Goal: Find contact information: Find contact information

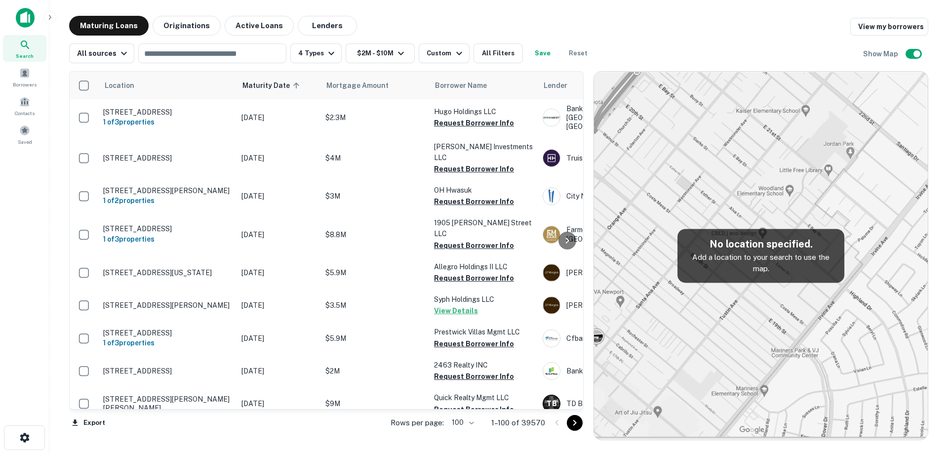
scroll to position [1031, 0]
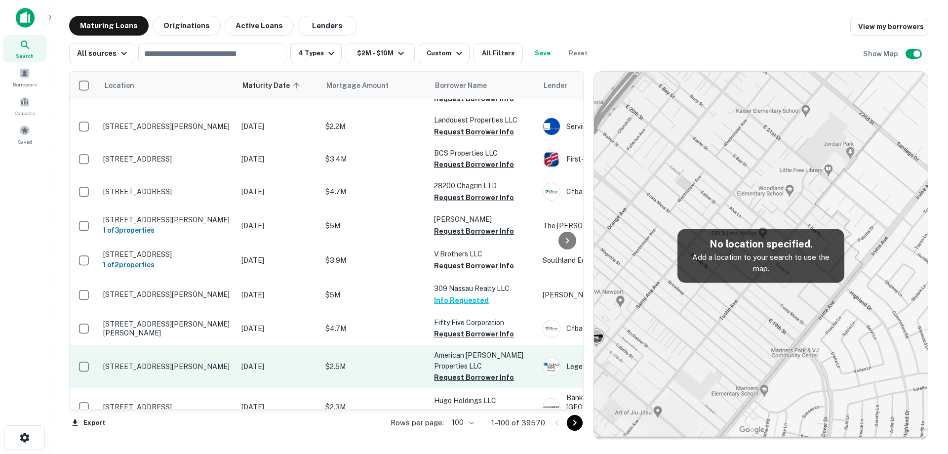
click at [252, 354] on td "[DATE]" at bounding box center [278, 366] width 84 height 43
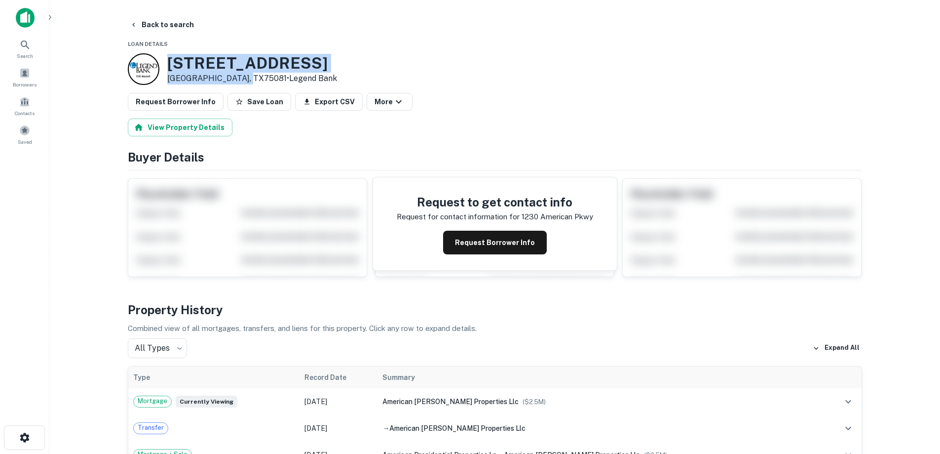
drag, startPoint x: 169, startPoint y: 57, endPoint x: 245, endPoint y: 79, distance: 79.8
click at [245, 79] on div "[STREET_ADDRESS][PERSON_NAME] • Legend Bank" at bounding box center [252, 69] width 170 height 31
click at [206, 60] on h3 "[STREET_ADDRESS]" at bounding box center [252, 63] width 170 height 19
drag, startPoint x: 166, startPoint y: 60, endPoint x: 244, endPoint y: 76, distance: 79.7
click at [244, 76] on div "[STREET_ADDRESS][PERSON_NAME] • Legend Bank" at bounding box center [232, 69] width 209 height 32
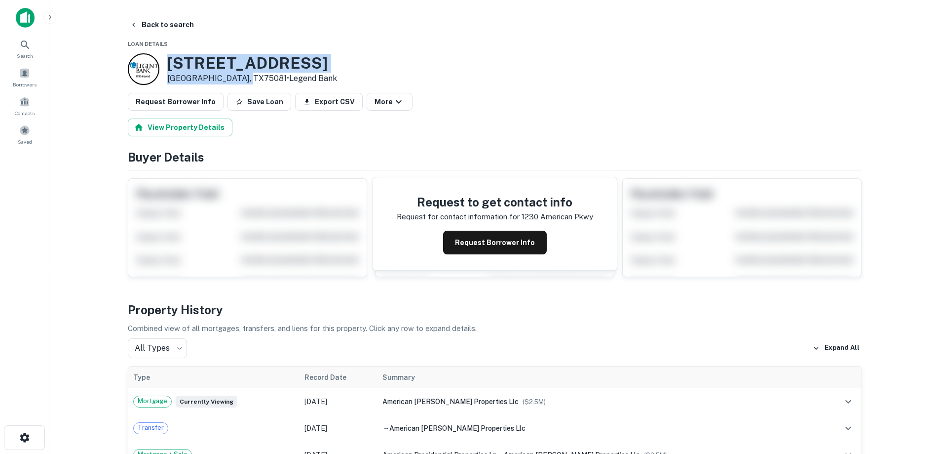
copy div "[STREET_ADDRESS][PERSON_NAME]"
drag, startPoint x: 503, startPoint y: 252, endPoint x: 363, endPoint y: 173, distance: 161.2
click at [503, 251] on button "Request Borrower Info" at bounding box center [495, 243] width 104 height 24
click at [251, 56] on h3 "[STREET_ADDRESS]" at bounding box center [252, 63] width 170 height 19
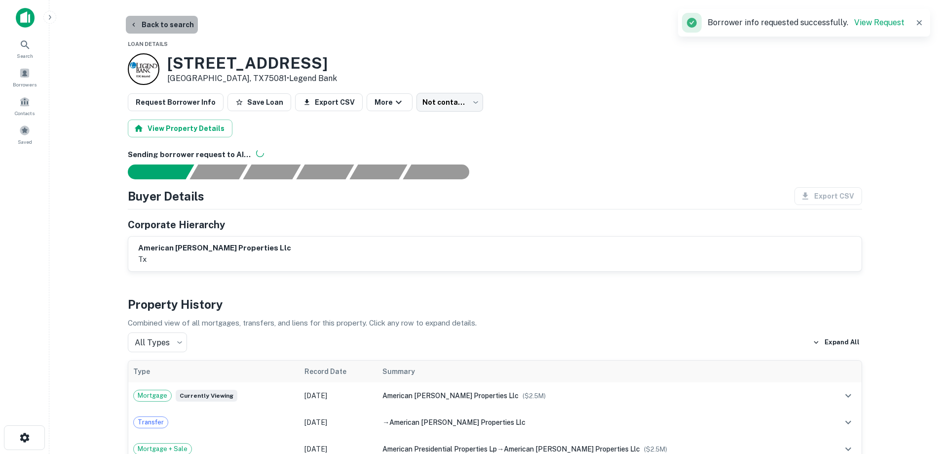
click at [175, 30] on button "Back to search" at bounding box center [162, 25] width 72 height 18
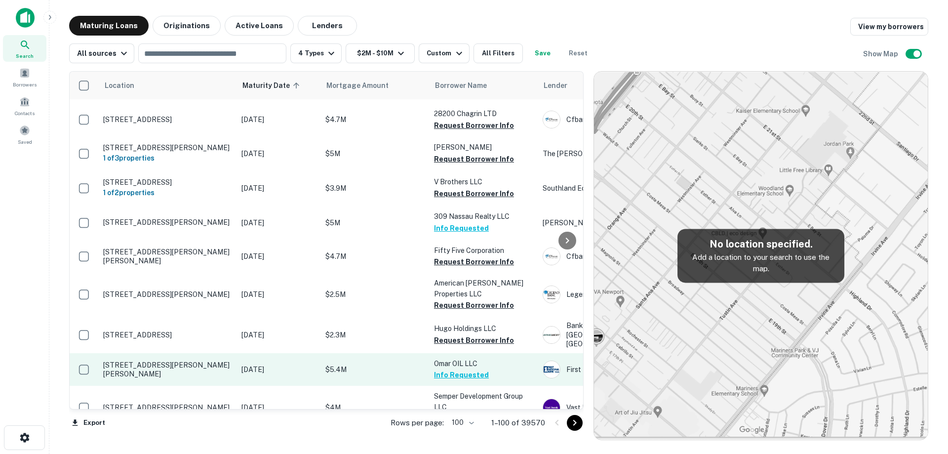
scroll to position [1129, 0]
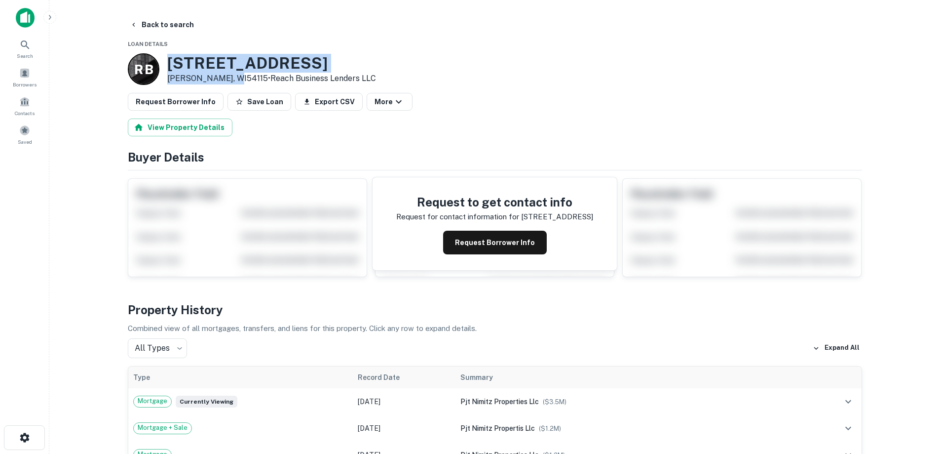
drag, startPoint x: 188, startPoint y: 63, endPoint x: 229, endPoint y: 76, distance: 42.8
click at [229, 76] on div "R B [STREET_ADDRESS][PERSON_NAME] • Reach Business Lenders LLC" at bounding box center [252, 69] width 248 height 32
click at [171, 30] on button "Back to search" at bounding box center [162, 25] width 72 height 18
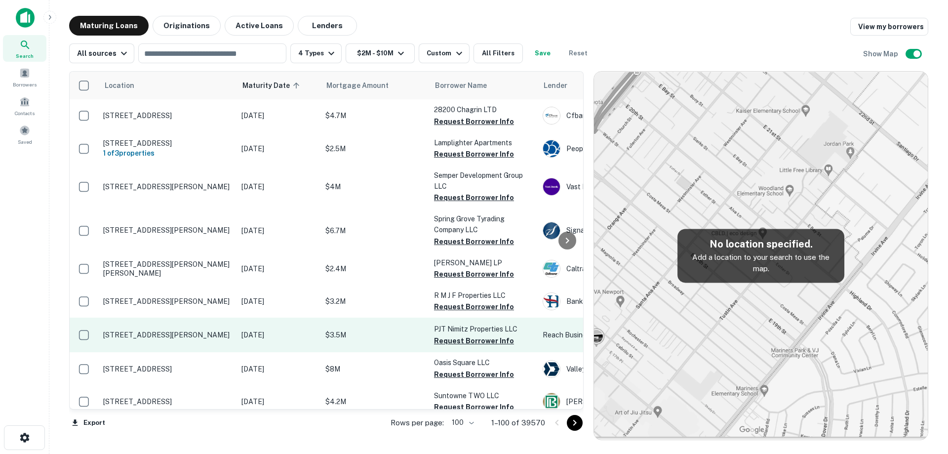
scroll to position [1179, 0]
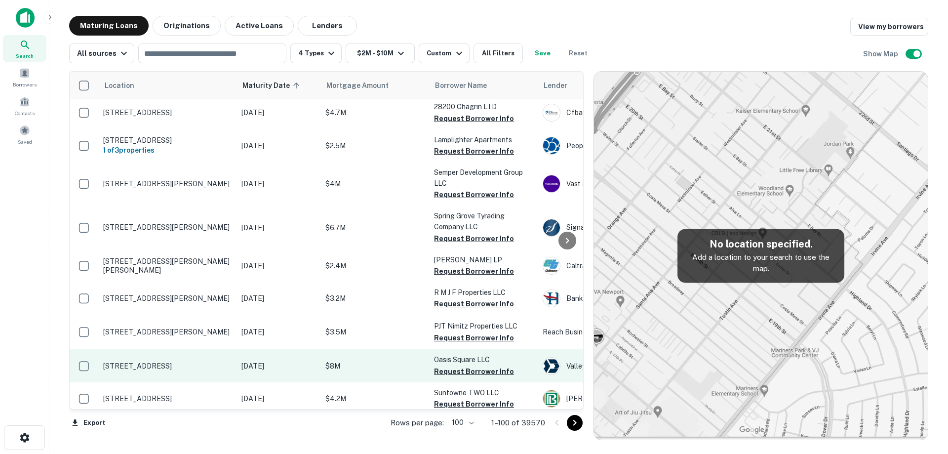
click at [206, 361] on p "[STREET_ADDRESS]" at bounding box center [167, 365] width 128 height 9
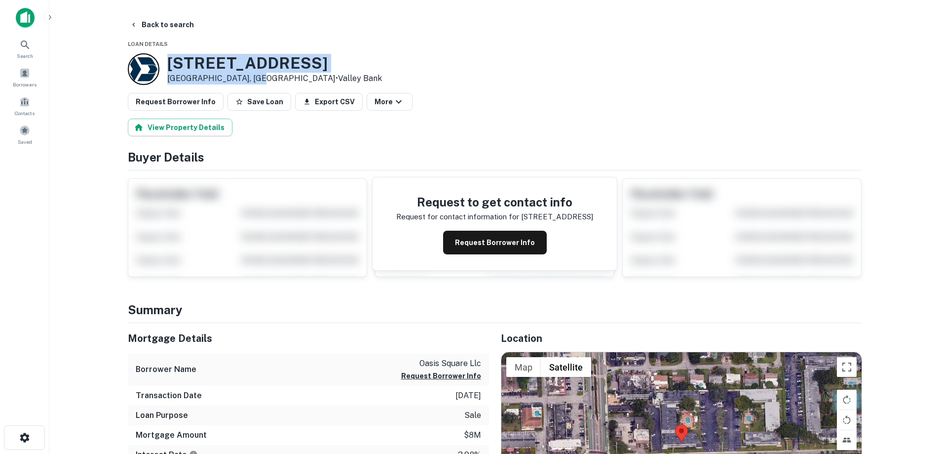
drag, startPoint x: 169, startPoint y: 62, endPoint x: 251, endPoint y: 79, distance: 83.8
click at [256, 80] on div "[STREET_ADDRESS] • [GEOGRAPHIC_DATA]" at bounding box center [274, 69] width 215 height 31
click at [176, 66] on h3 "[STREET_ADDRESS]" at bounding box center [274, 63] width 215 height 19
drag, startPoint x: 168, startPoint y: 62, endPoint x: 255, endPoint y: 81, distance: 89.1
click at [255, 81] on div "[STREET_ADDRESS] • [GEOGRAPHIC_DATA]" at bounding box center [274, 69] width 215 height 31
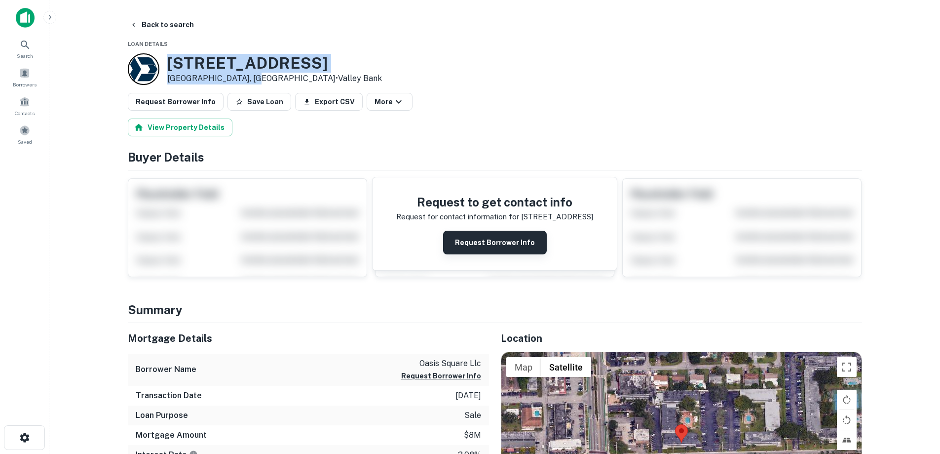
click at [498, 241] on button "Request Borrower Info" at bounding box center [495, 243] width 104 height 24
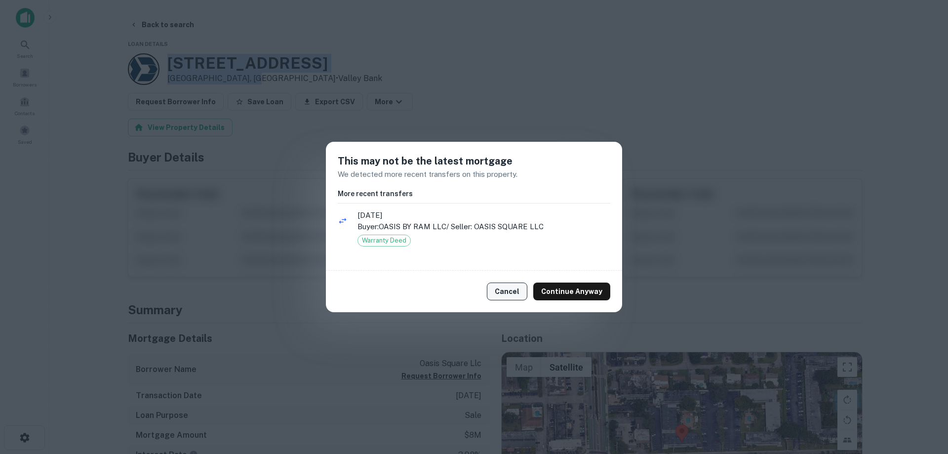
click at [507, 293] on button "Cancel" at bounding box center [507, 291] width 40 height 18
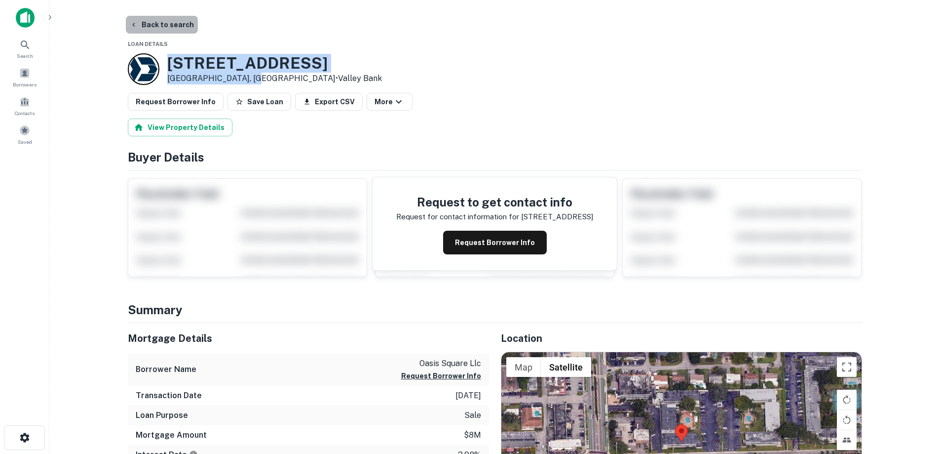
click at [176, 24] on button "Back to search" at bounding box center [162, 25] width 72 height 18
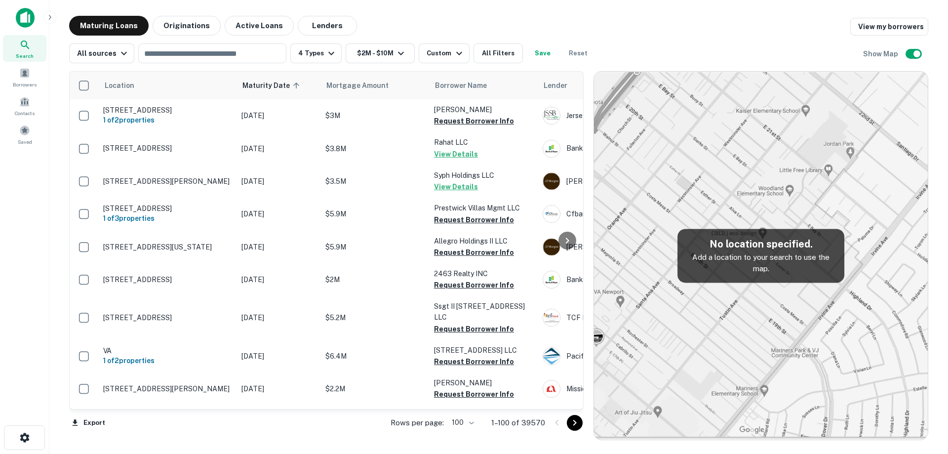
scroll to position [1179, 0]
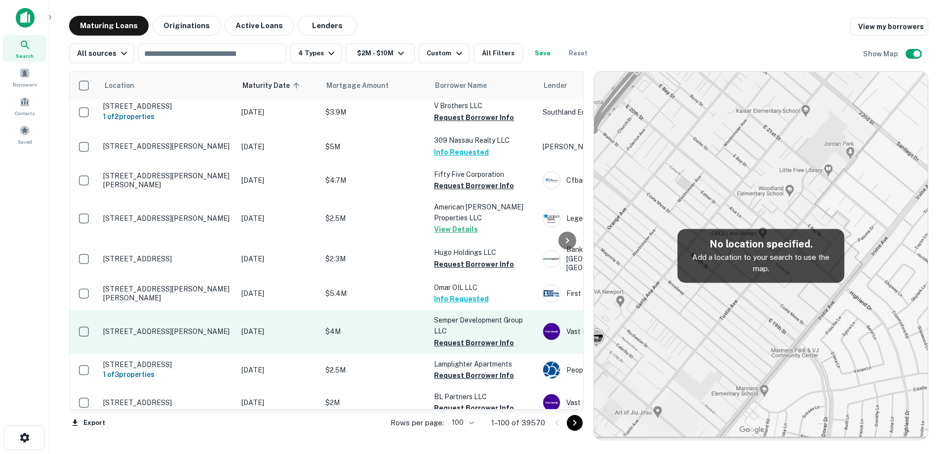
click at [235, 310] on td "[STREET_ADDRESS][PERSON_NAME]" at bounding box center [167, 331] width 138 height 43
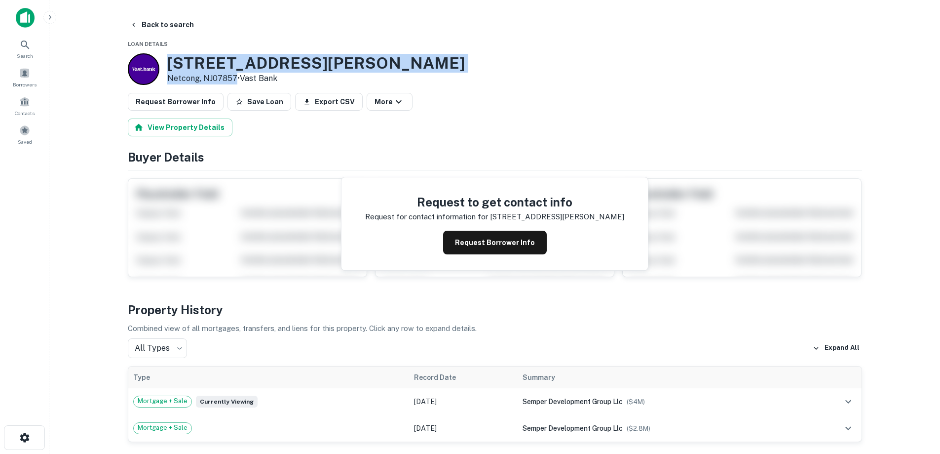
drag, startPoint x: 172, startPoint y: 56, endPoint x: 234, endPoint y: 75, distance: 65.1
click at [234, 75] on div "[STREET_ADDRESS][PERSON_NAME] • Vast Bank" at bounding box center [316, 69] width 298 height 31
copy div "[STREET_ADDRESS][PERSON_NAME]"
click at [167, 26] on button "Back to search" at bounding box center [162, 25] width 72 height 18
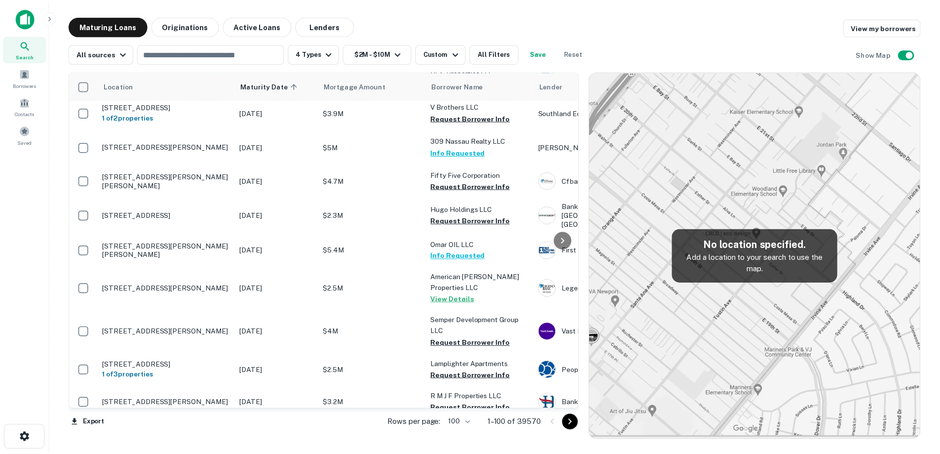
scroll to position [1228, 0]
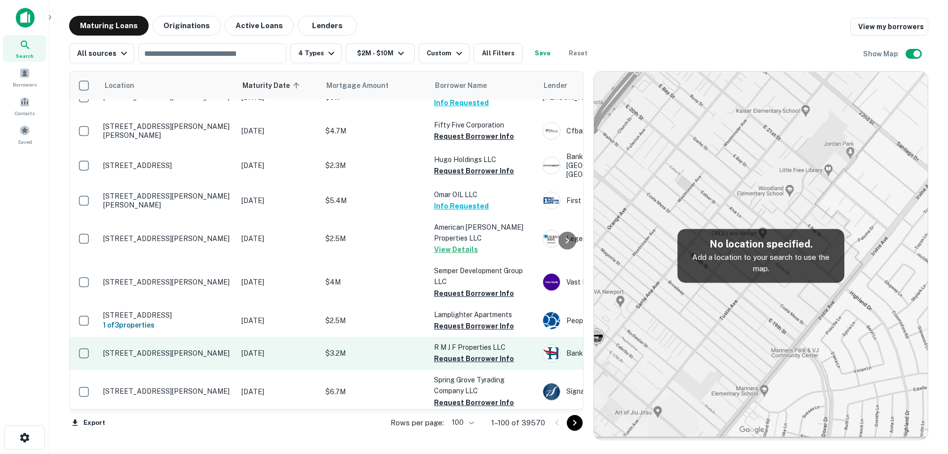
click at [209, 349] on p "[STREET_ADDRESS][PERSON_NAME]" at bounding box center [167, 353] width 128 height 9
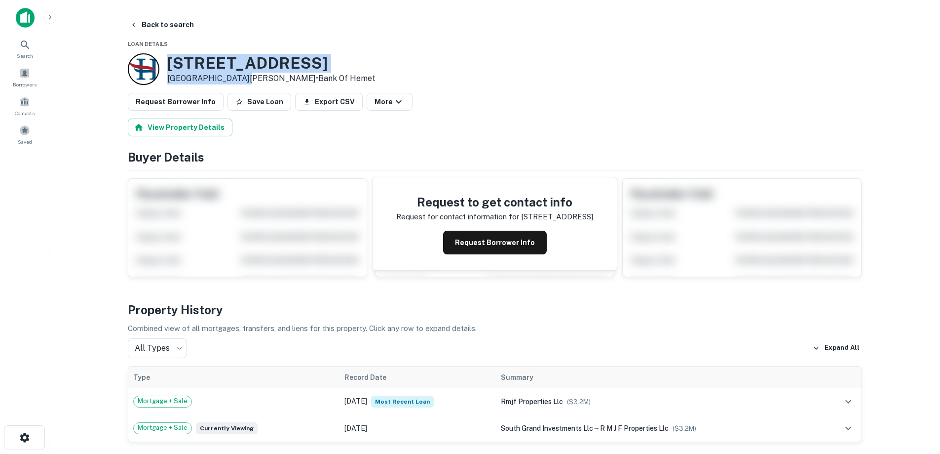
click at [244, 77] on div "[STREET_ADDRESS][PERSON_NAME] • Bank Of Hemet" at bounding box center [271, 69] width 208 height 31
click at [180, 22] on button "Back to search" at bounding box center [162, 25] width 72 height 18
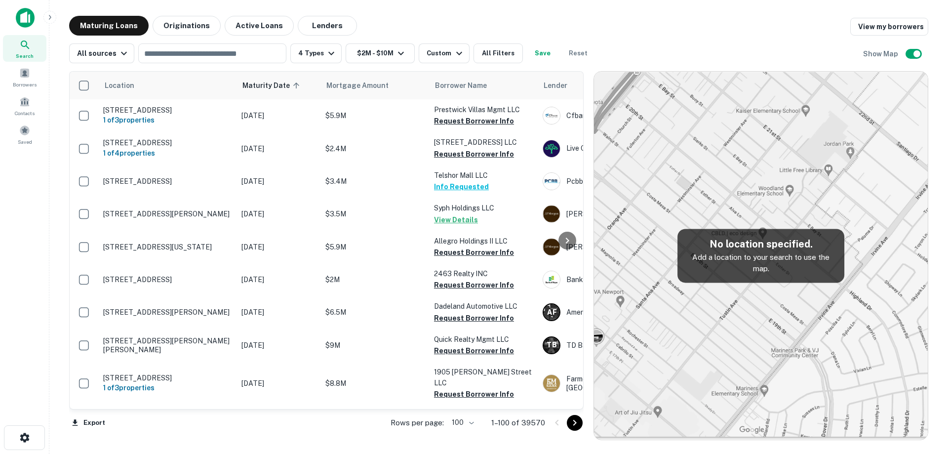
scroll to position [1228, 0]
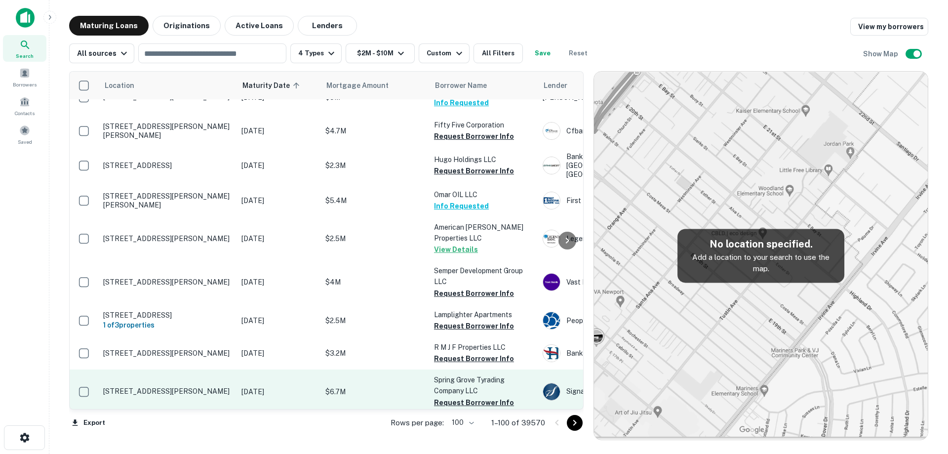
click at [228, 387] on p "[STREET_ADDRESS][PERSON_NAME]" at bounding box center [167, 391] width 128 height 9
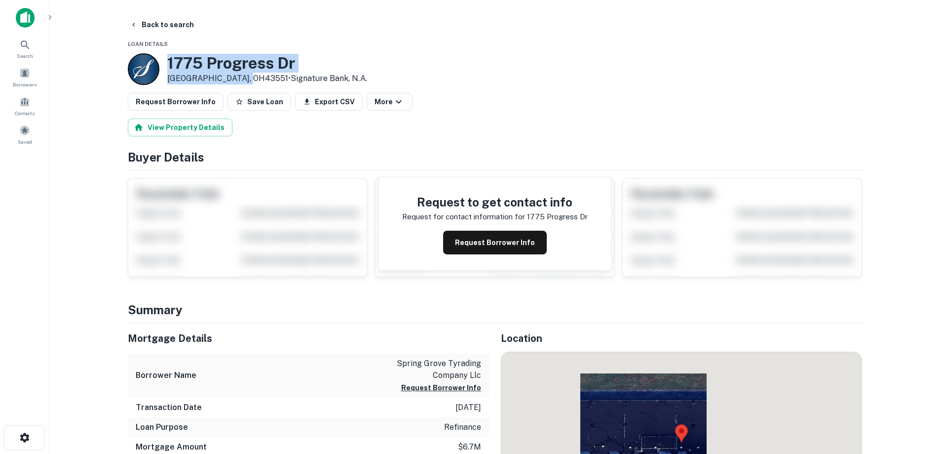
drag, startPoint x: 170, startPoint y: 62, endPoint x: 248, endPoint y: 79, distance: 79.4
click at [248, 79] on div "[STREET_ADDRESS][PERSON_NAME] • Signature Bank, N.a." at bounding box center [247, 69] width 239 height 32
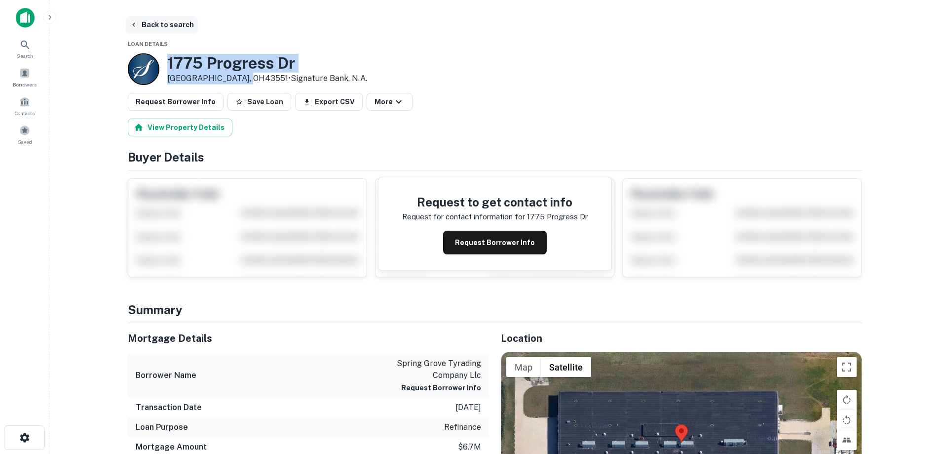
click at [158, 27] on button "Back to search" at bounding box center [162, 25] width 72 height 18
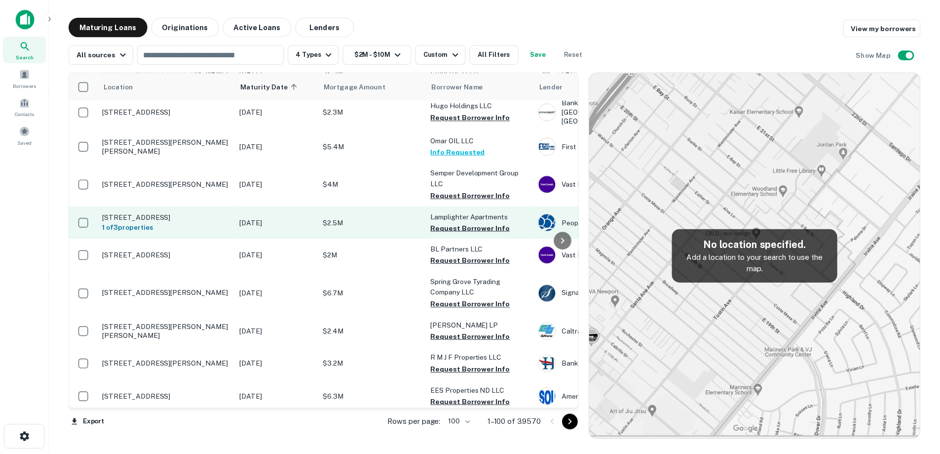
scroll to position [1327, 0]
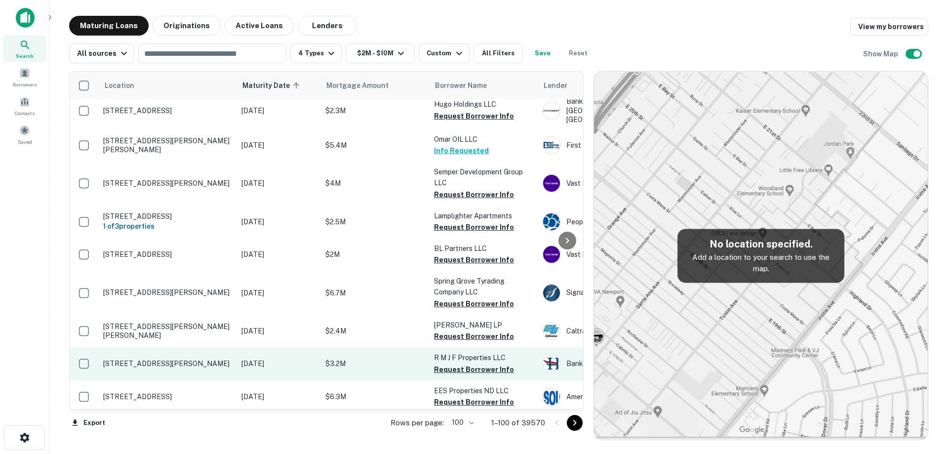
click at [254, 358] on p "[DATE]" at bounding box center [278, 363] width 74 height 11
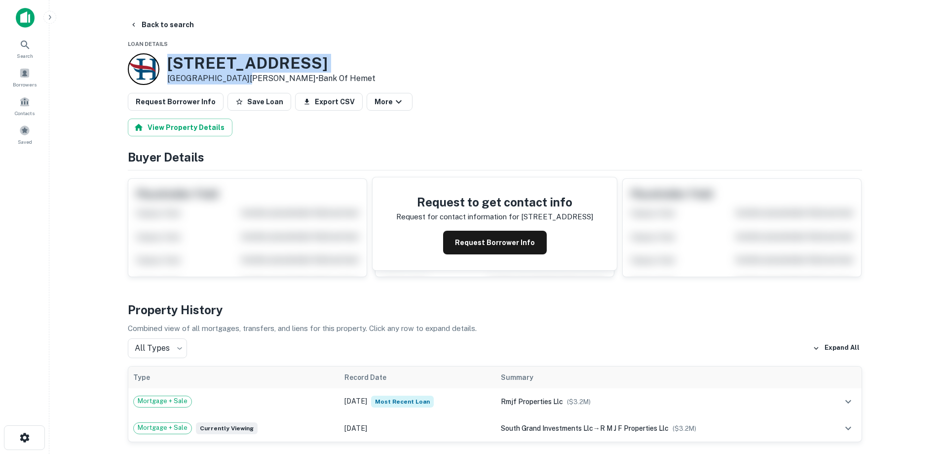
drag, startPoint x: 170, startPoint y: 58, endPoint x: 241, endPoint y: 78, distance: 73.9
click at [241, 78] on div "[STREET_ADDRESS][PERSON_NAME] • Bank Of Hemet" at bounding box center [271, 69] width 208 height 31
copy div "[STREET_ADDRESS][PERSON_NAME]"
click at [142, 21] on button "Back to search" at bounding box center [162, 25] width 72 height 18
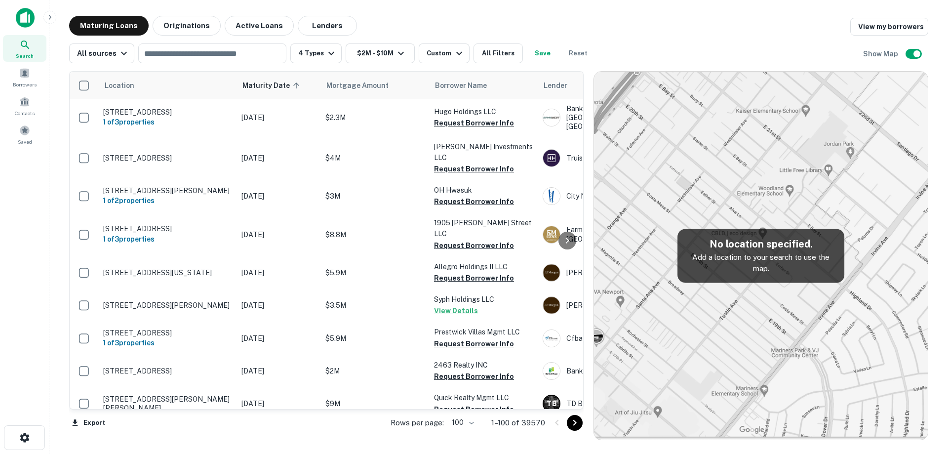
scroll to position [1327, 0]
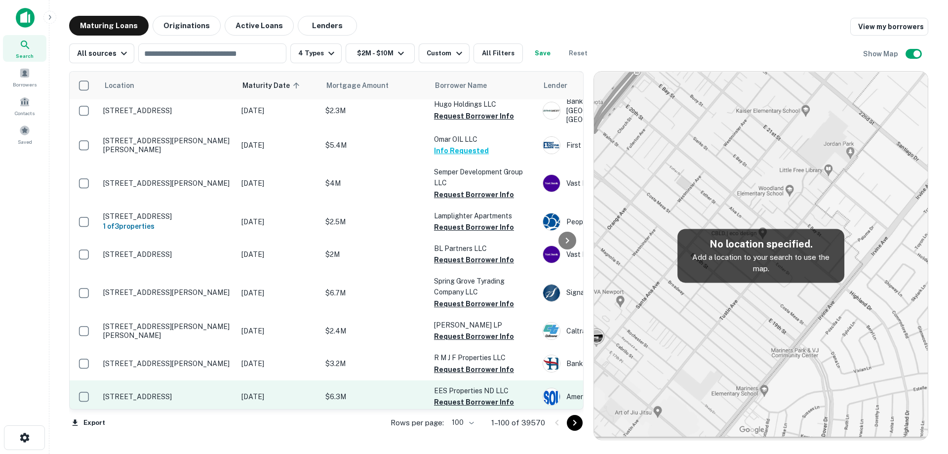
click at [231, 392] on p "[STREET_ADDRESS]" at bounding box center [167, 396] width 128 height 9
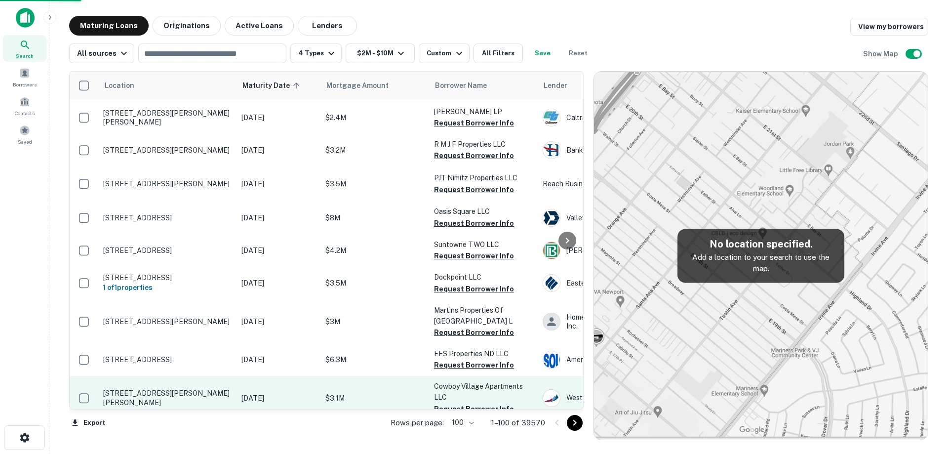
scroll to position [1338, 0]
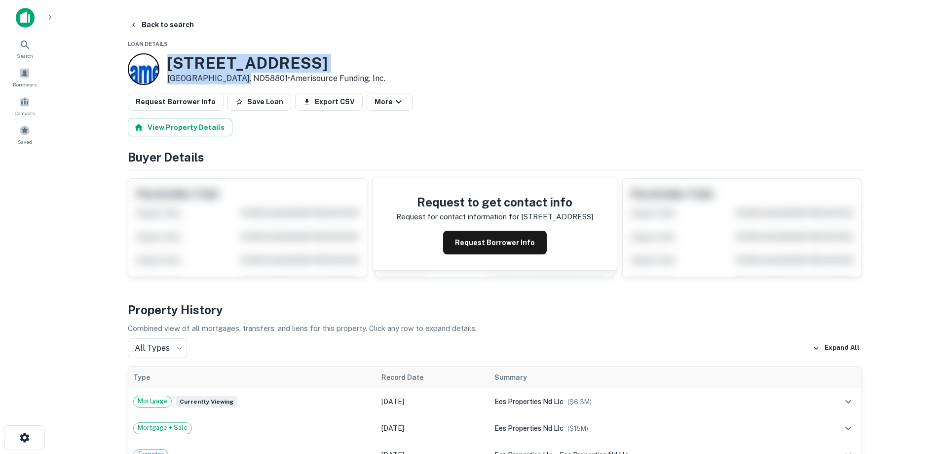
drag, startPoint x: 163, startPoint y: 56, endPoint x: 237, endPoint y: 74, distance: 75.8
click at [237, 74] on div "[STREET_ADDRESS] • Amerisource Funding, Inc." at bounding box center [257, 69] width 258 height 32
copy div "[STREET_ADDRESS]"
click at [513, 242] on button "Request Borrower Info" at bounding box center [495, 243] width 104 height 24
click at [238, 64] on h3 "[STREET_ADDRESS]" at bounding box center [276, 63] width 218 height 19
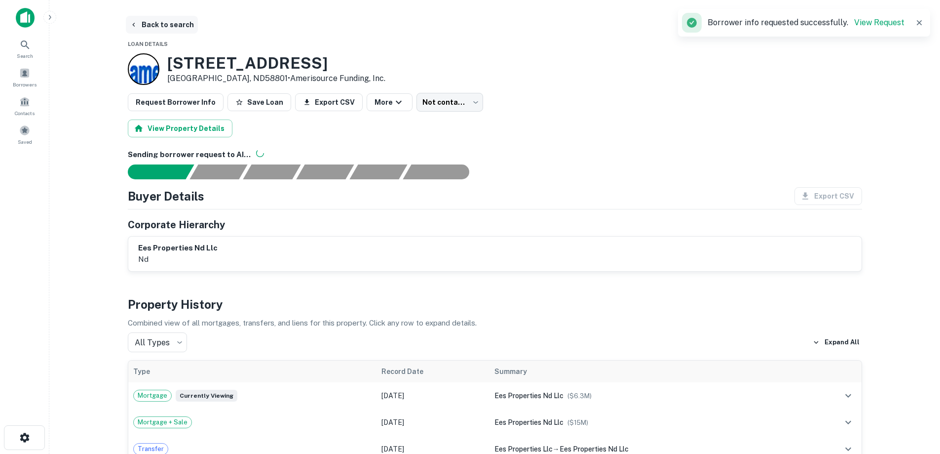
click at [161, 32] on button "Back to search" at bounding box center [162, 25] width 72 height 18
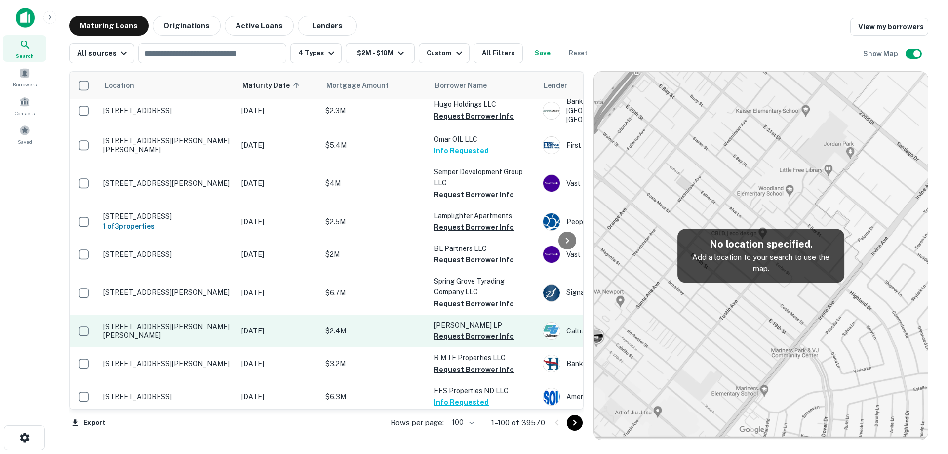
scroll to position [1376, 0]
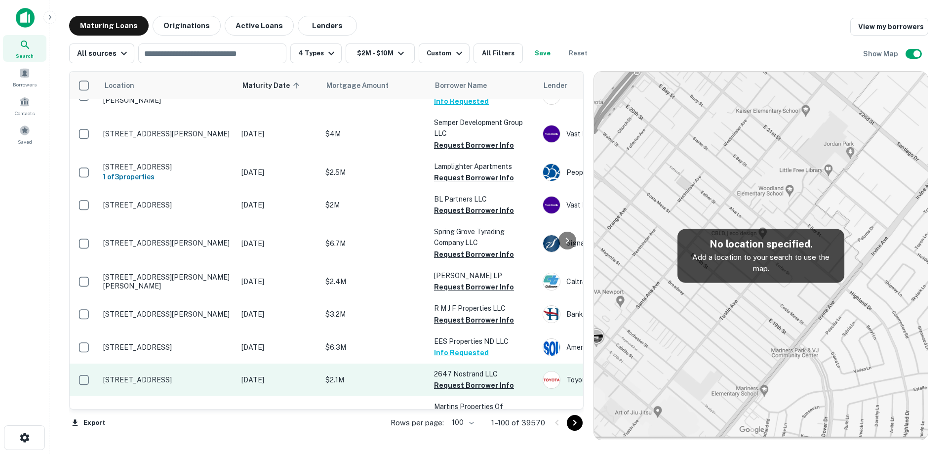
click at [208, 375] on p "[STREET_ADDRESS]" at bounding box center [167, 379] width 128 height 9
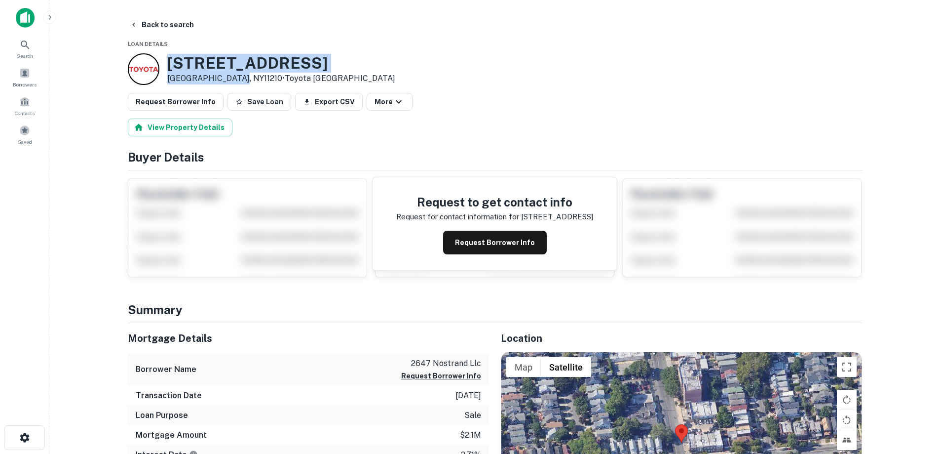
drag, startPoint x: 163, startPoint y: 63, endPoint x: 233, endPoint y: 77, distance: 71.6
click at [233, 77] on div "[STREET_ADDRESS] • Toyota [GEOGRAPHIC_DATA]" at bounding box center [262, 69] width 268 height 32
copy div "[STREET_ADDRESS]"
click at [182, 23] on button "Back to search" at bounding box center [162, 25] width 72 height 18
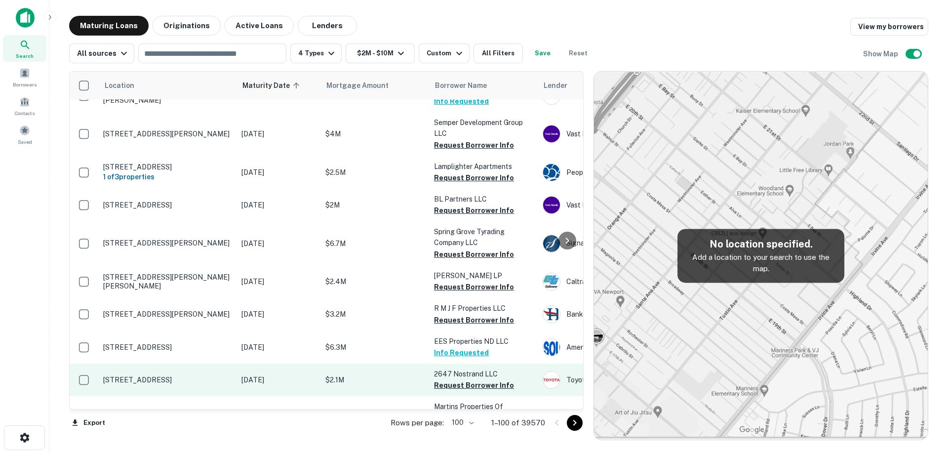
scroll to position [1426, 0]
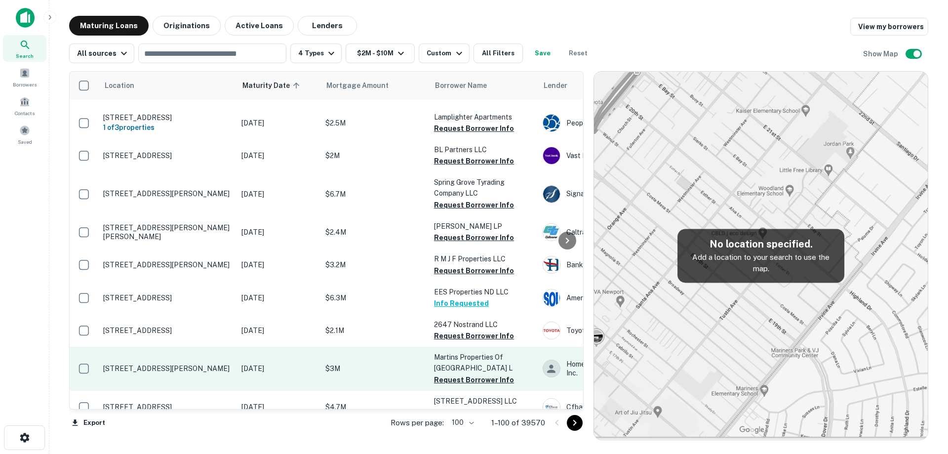
click at [208, 364] on p "[STREET_ADDRESS][PERSON_NAME]" at bounding box center [167, 368] width 128 height 9
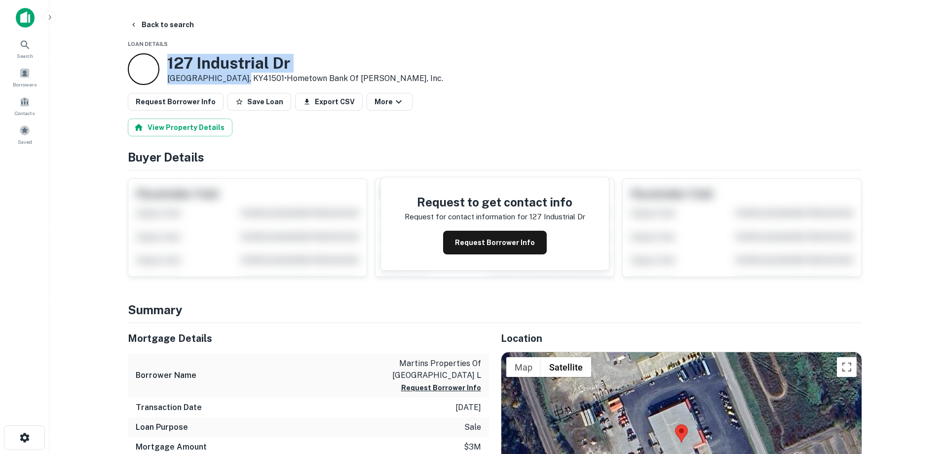
drag, startPoint x: 166, startPoint y: 60, endPoint x: 209, endPoint y: 77, distance: 46.4
click at [233, 76] on div "[STREET_ADDRESS] • Hometown Bank Of [PERSON_NAME], Inc." at bounding box center [285, 69] width 315 height 32
copy div "[STREET_ADDRESS][PERSON_NAME]"
click at [161, 23] on button "Back to search" at bounding box center [162, 25] width 72 height 18
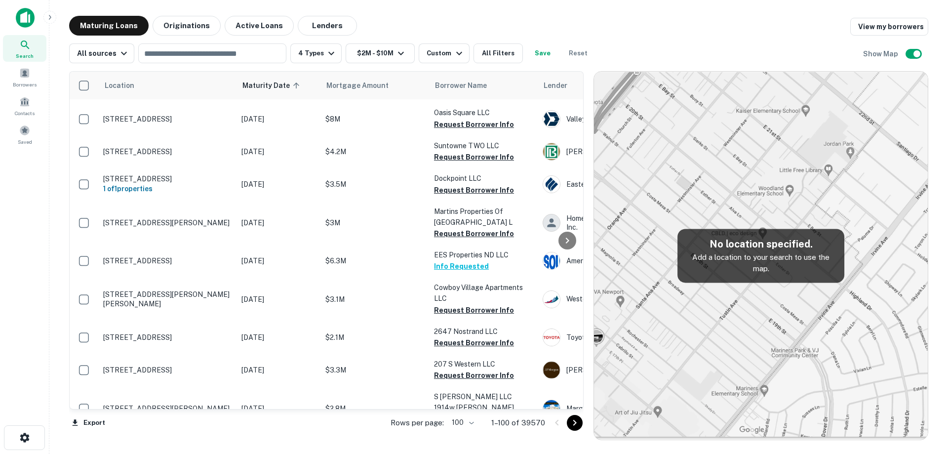
scroll to position [1486, 0]
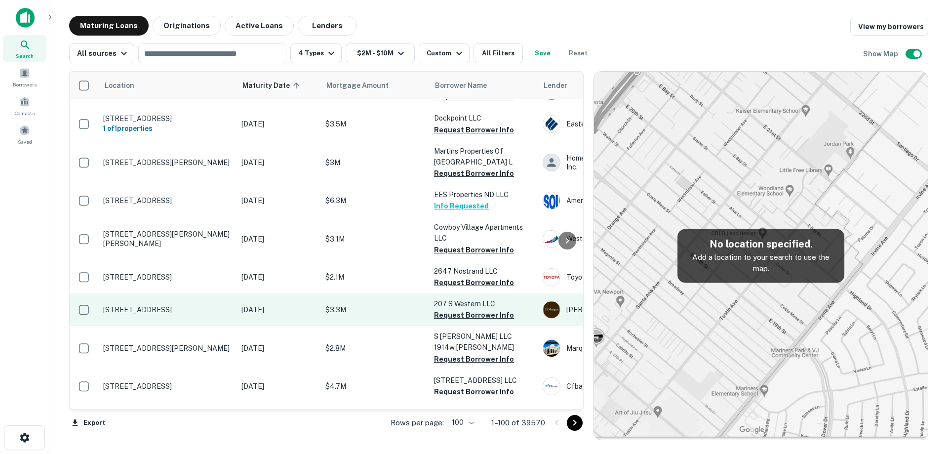
click at [217, 293] on td "[STREET_ADDRESS]" at bounding box center [167, 309] width 138 height 33
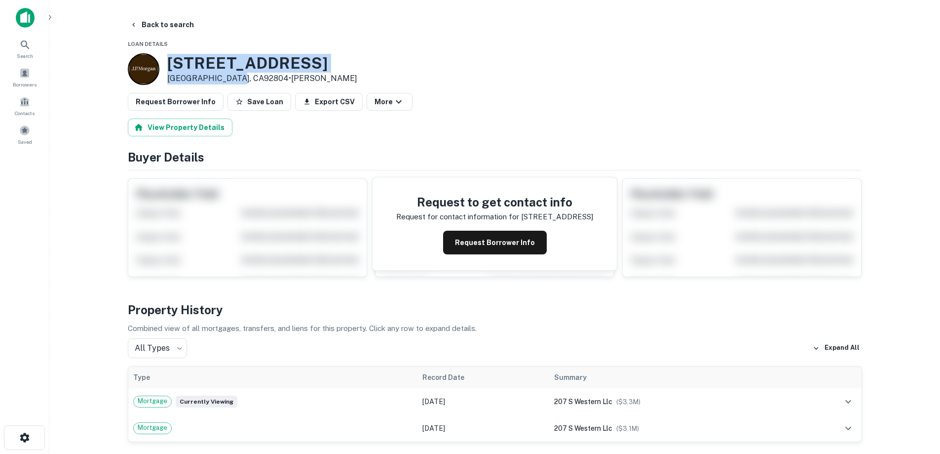
drag, startPoint x: 238, startPoint y: 274, endPoint x: 239, endPoint y: 77, distance: 197.5
click at [239, 77] on div "[STREET_ADDRESS] • [PERSON_NAME]" at bounding box center [243, 69] width 230 height 32
click at [163, 14] on main "Back to search Loan Details [STREET_ADDRESS] • [PERSON_NAME] Request Borrower I…" at bounding box center [494, 227] width 891 height 454
click at [164, 13] on main "Back to search Loan Details [STREET_ADDRESS] • [PERSON_NAME] Request Borrower I…" at bounding box center [494, 227] width 891 height 454
click at [170, 19] on button "Back to search" at bounding box center [162, 25] width 72 height 18
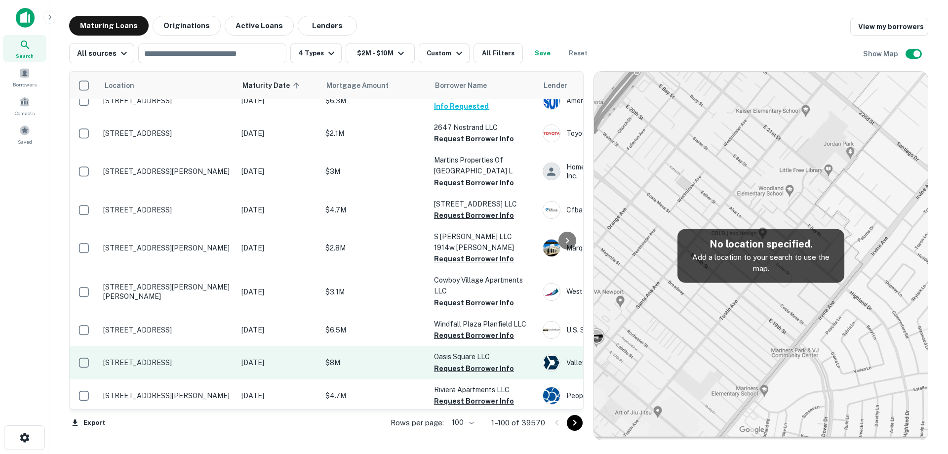
scroll to position [1623, 0]
click at [219, 346] on td "[STREET_ADDRESS]" at bounding box center [167, 362] width 138 height 33
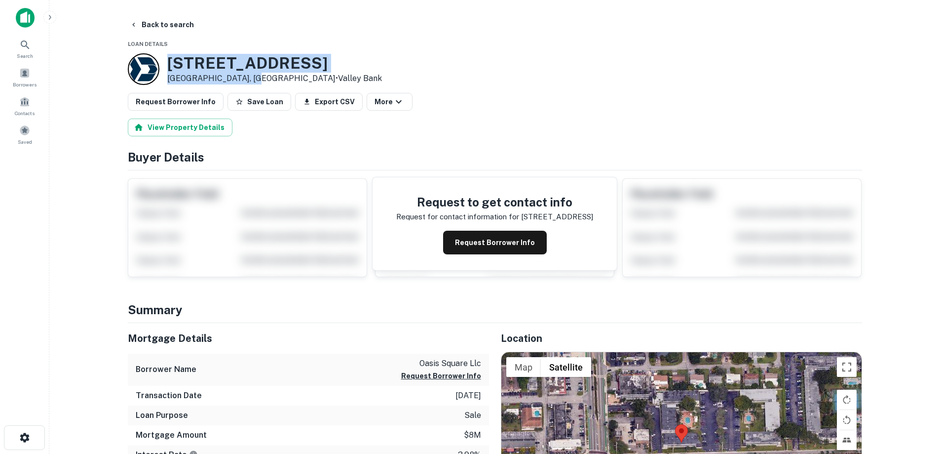
drag, startPoint x: 165, startPoint y: 54, endPoint x: 253, endPoint y: 79, distance: 91.5
click at [149, 23] on button "Back to search" at bounding box center [162, 25] width 72 height 18
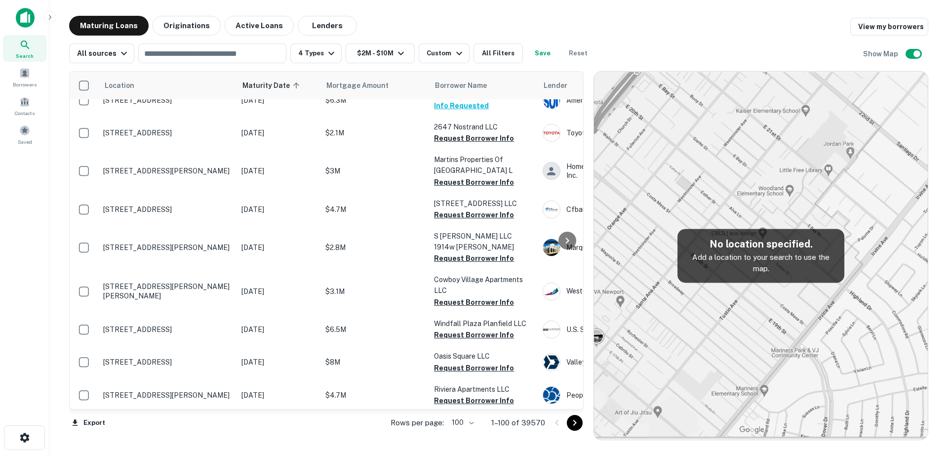
scroll to position [1672, 0]
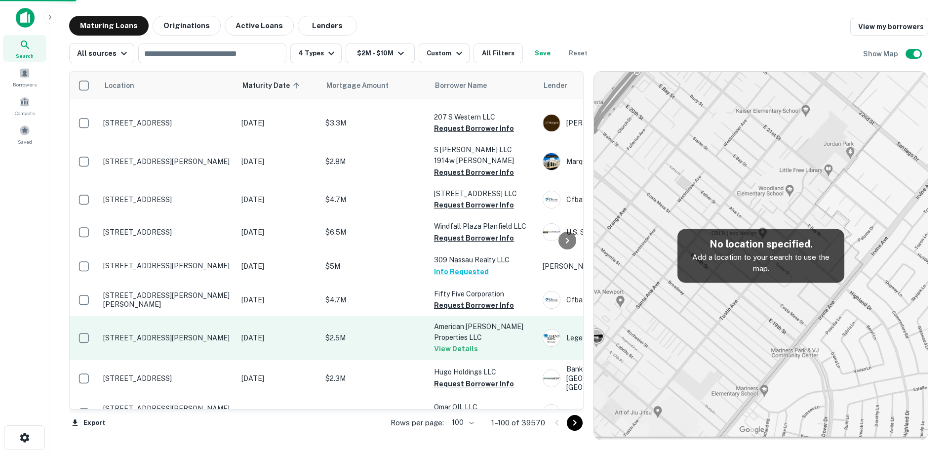
scroll to position [1683, 0]
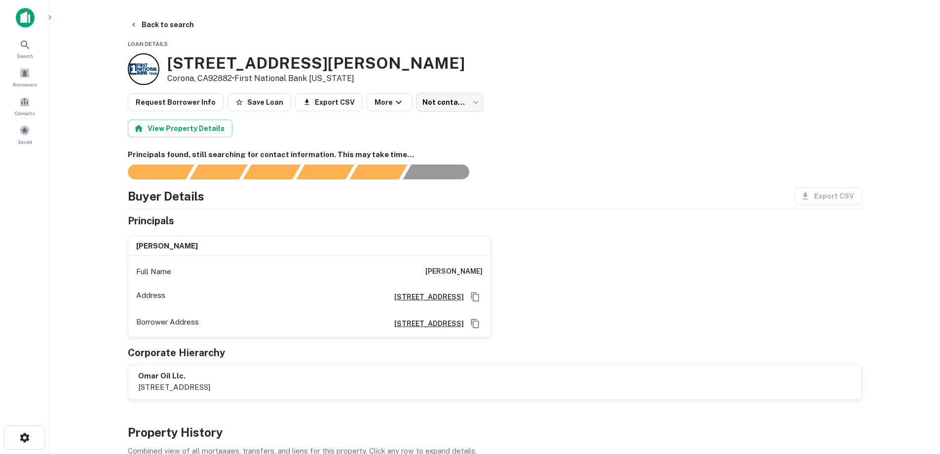
click at [147, 25] on button "Back to search" at bounding box center [162, 25] width 72 height 18
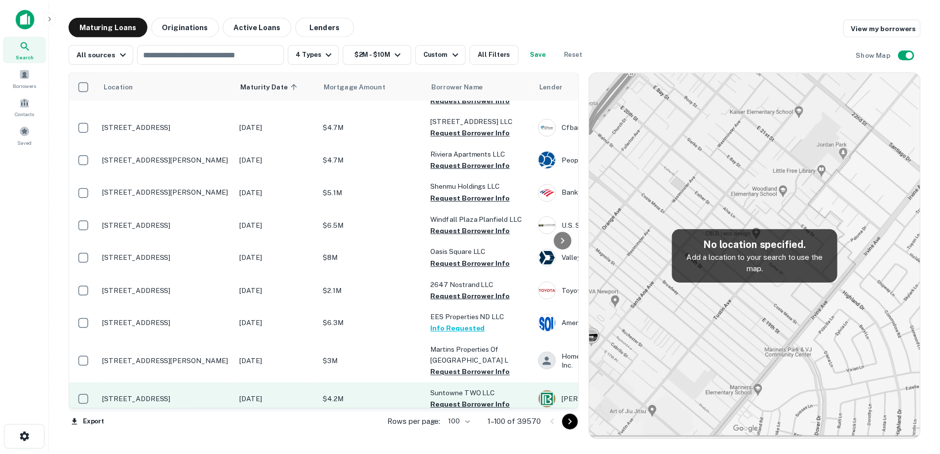
scroll to position [1783, 0]
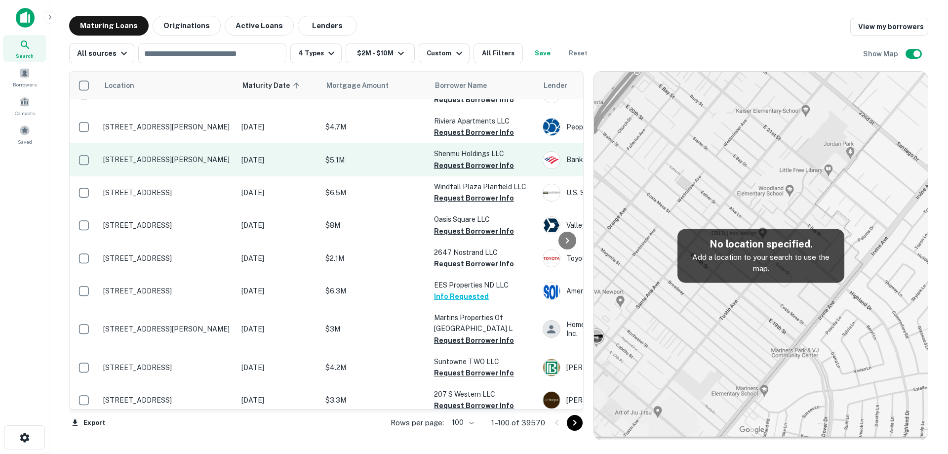
click at [226, 155] on p "[STREET_ADDRESS][PERSON_NAME]" at bounding box center [167, 159] width 128 height 9
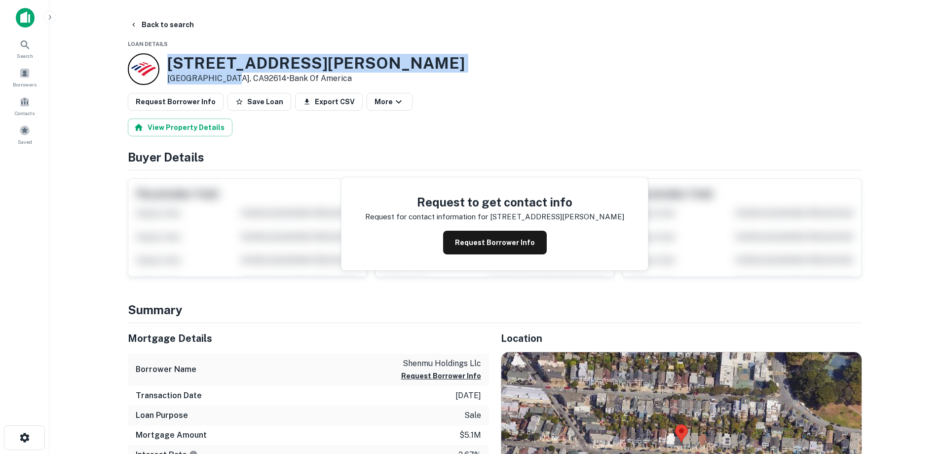
drag, startPoint x: 168, startPoint y: 59, endPoint x: 225, endPoint y: 77, distance: 59.6
click at [225, 77] on div "[STREET_ADDRESS][PERSON_NAME] • Bank Of America" at bounding box center [316, 69] width 298 height 31
copy div "[STREET_ADDRESS][PERSON_NAME]"
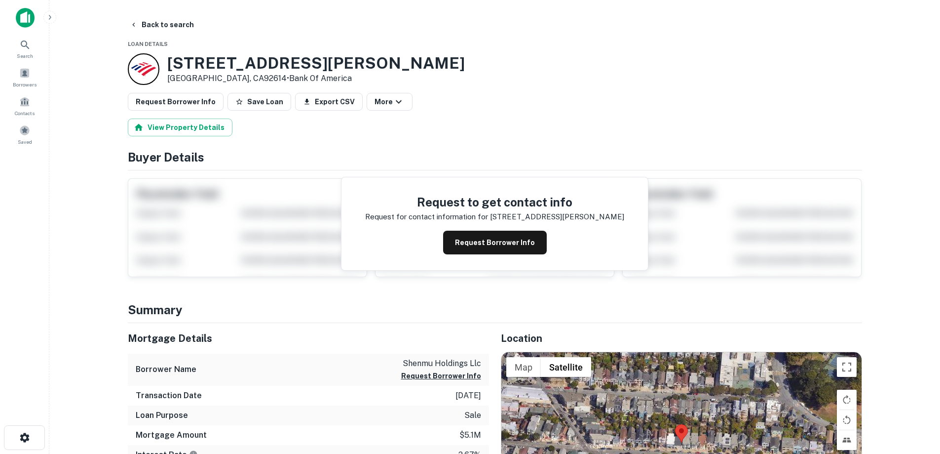
click at [487, 229] on div "Request to get contact info Request for contact information for [STREET_ADDRESS…" at bounding box center [495, 223] width 307 height 93
click at [489, 237] on button "Request Borrower Info" at bounding box center [495, 243] width 104 height 24
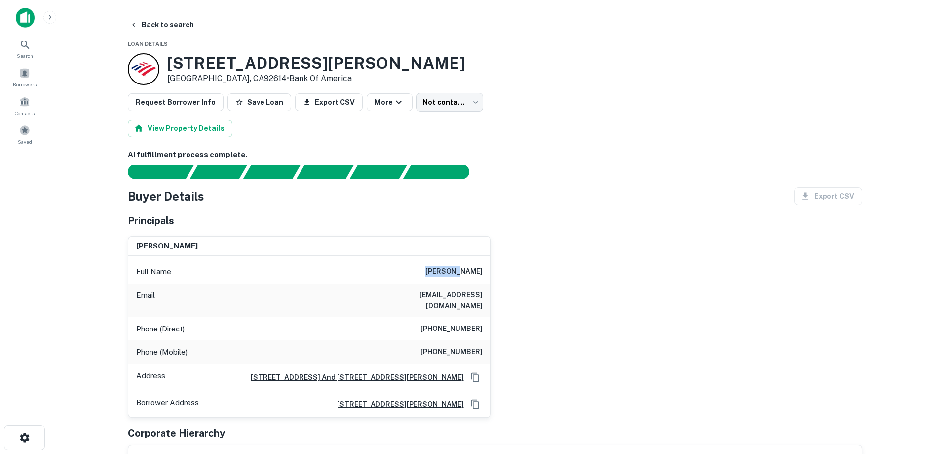
drag, startPoint x: 484, startPoint y: 271, endPoint x: 457, endPoint y: 272, distance: 26.7
click at [457, 272] on div "Full Name [PERSON_NAME]" at bounding box center [309, 272] width 362 height 24
click at [448, 271] on div "Full Name [PERSON_NAME]" at bounding box center [309, 272] width 362 height 24
drag, startPoint x: 448, startPoint y: 271, endPoint x: 473, endPoint y: 273, distance: 25.3
click at [473, 273] on div "Full Name [PERSON_NAME]" at bounding box center [309, 272] width 362 height 24
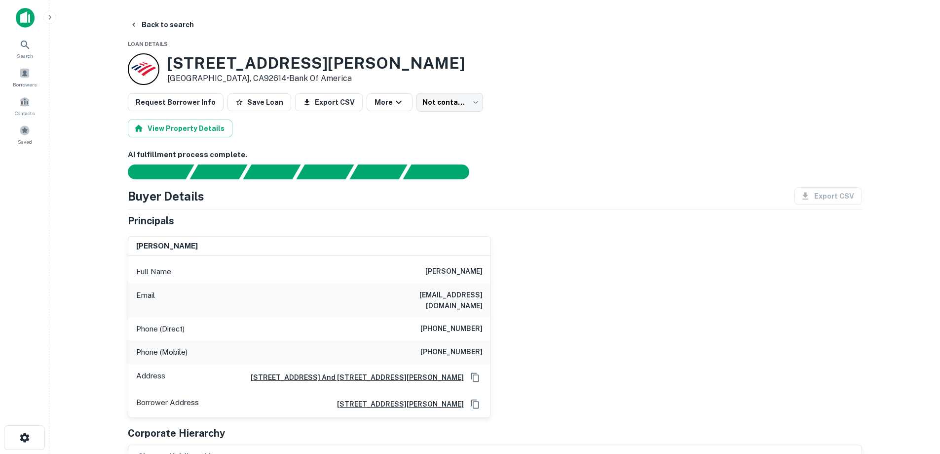
click at [478, 273] on h6 "[PERSON_NAME]" at bounding box center [454, 272] width 57 height 12
click at [465, 272] on h6 "[PERSON_NAME]" at bounding box center [454, 272] width 57 height 12
click at [465, 271] on h6 "[PERSON_NAME]" at bounding box center [454, 272] width 57 height 12
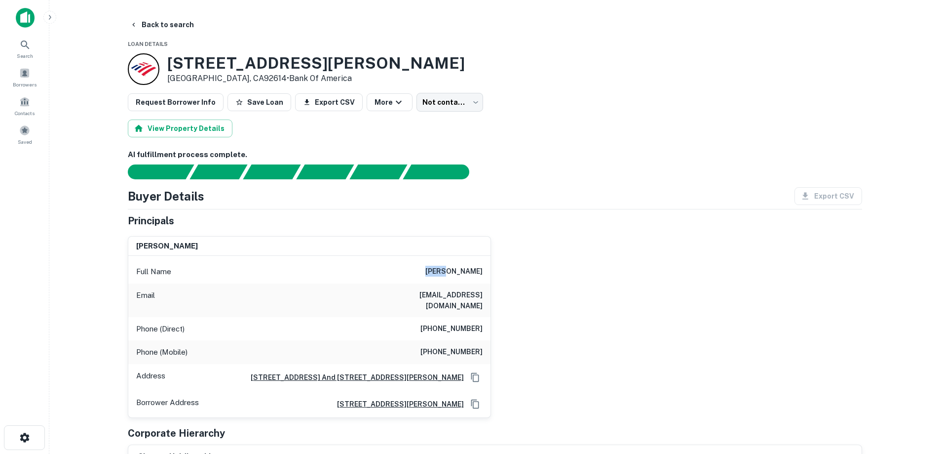
click at [465, 271] on h6 "[PERSON_NAME]" at bounding box center [454, 272] width 57 height 12
click at [471, 271] on h6 "[PERSON_NAME]" at bounding box center [454, 272] width 57 height 12
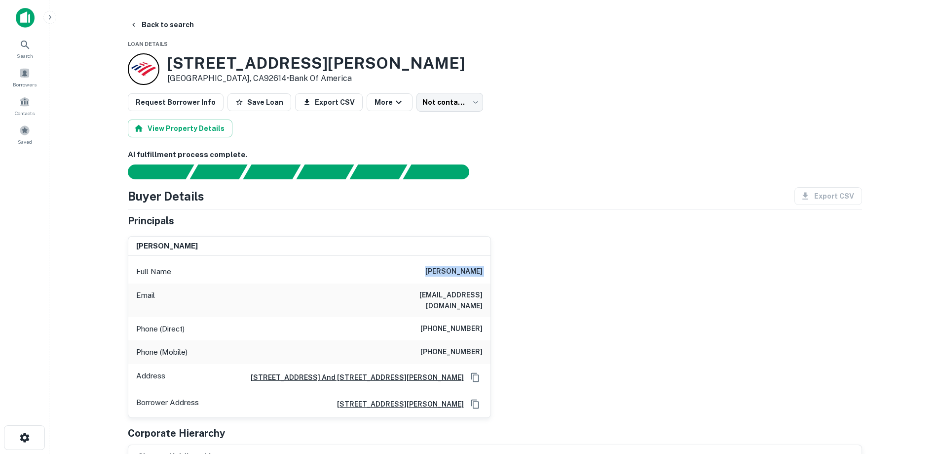
click at [450, 274] on div "Full Name [PERSON_NAME]" at bounding box center [309, 272] width 362 height 24
click at [144, 26] on button "Back to search" at bounding box center [162, 25] width 72 height 18
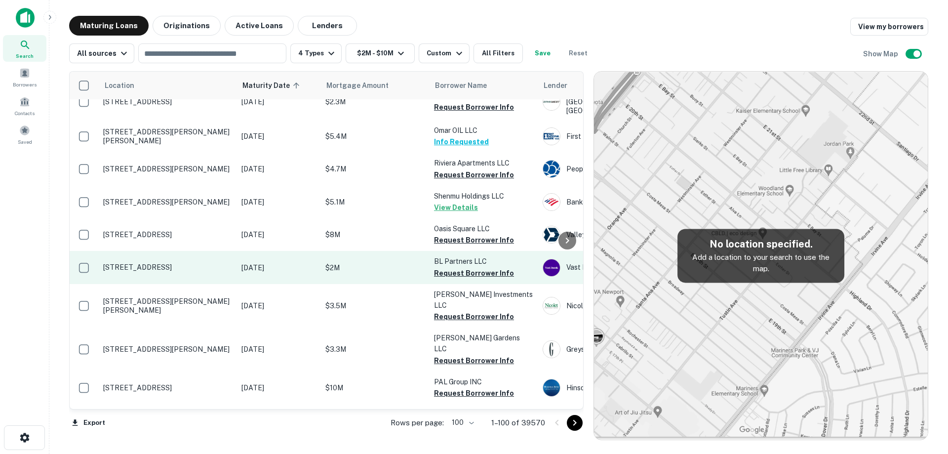
scroll to position [1930, 0]
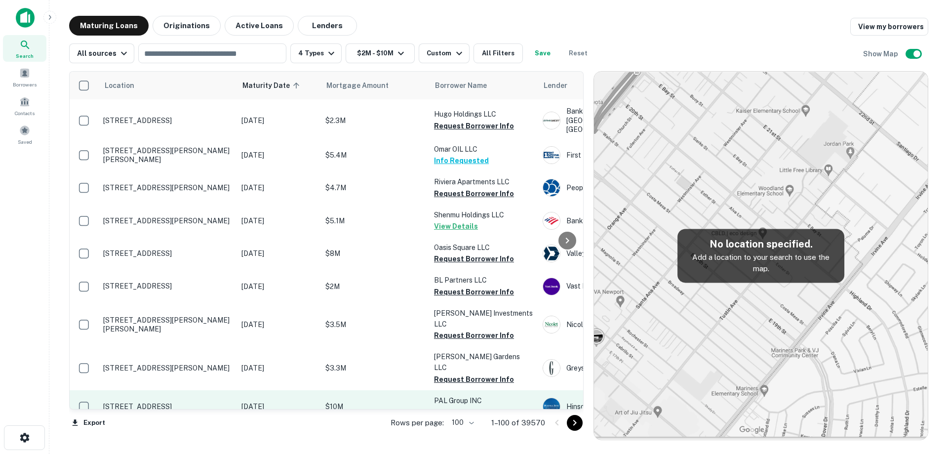
click at [207, 402] on p "[STREET_ADDRESS]" at bounding box center [167, 406] width 128 height 9
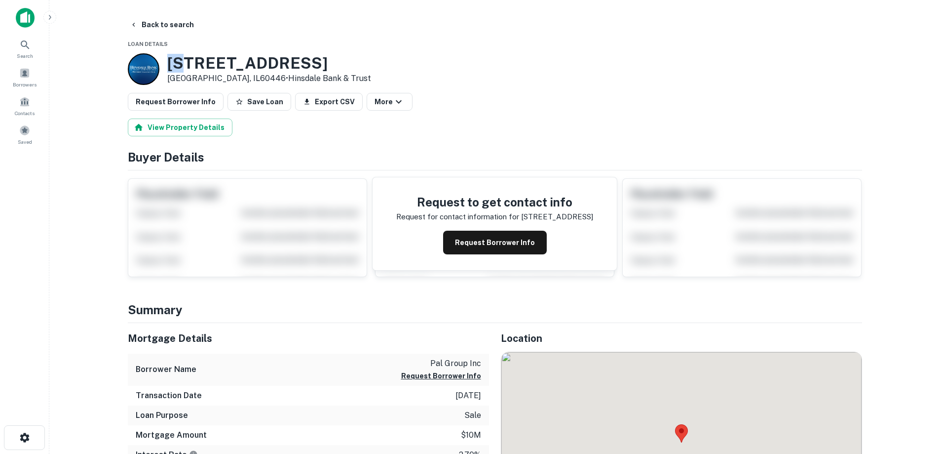
click at [184, 65] on h3 "[STREET_ADDRESS]" at bounding box center [269, 63] width 204 height 19
click at [172, 65] on h3 "[STREET_ADDRESS]" at bounding box center [269, 63] width 204 height 19
drag, startPoint x: 230, startPoint y: 72, endPoint x: 221, endPoint y: 73, distance: 9.4
click at [237, 77] on div "[STREET_ADDRESS] • Hinsdale Bank & Trust" at bounding box center [269, 69] width 204 height 31
click at [180, 64] on h3 "[STREET_ADDRESS]" at bounding box center [269, 63] width 204 height 19
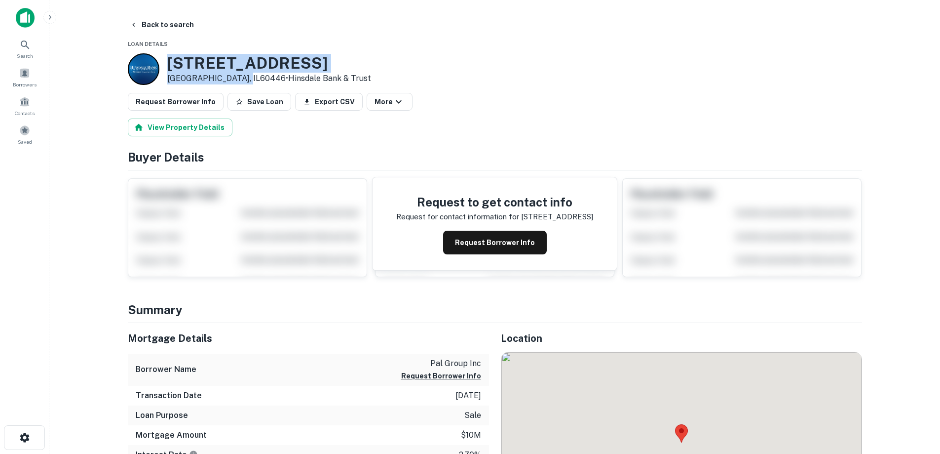
drag, startPoint x: 167, startPoint y: 64, endPoint x: 241, endPoint y: 75, distance: 74.4
click at [241, 75] on div "[STREET_ADDRESS] • Hinsdale Bank & Trust" at bounding box center [249, 69] width 243 height 32
copy div "[STREET_ADDRESS]"
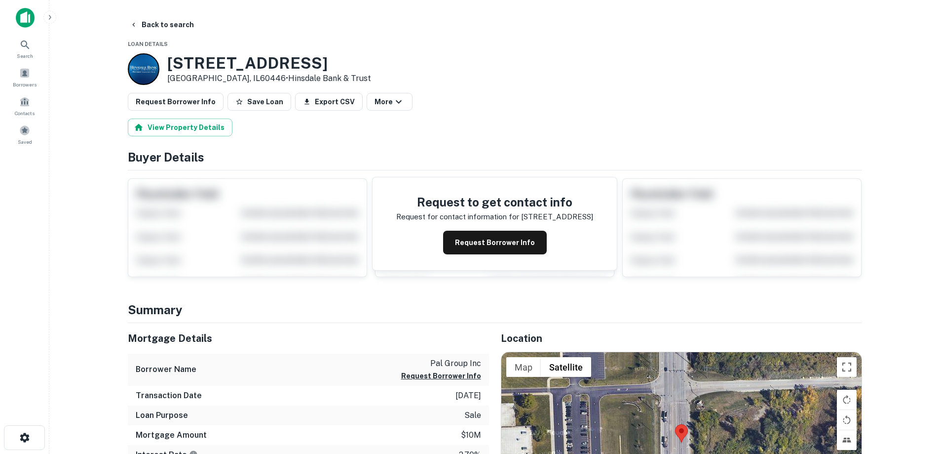
click at [507, 255] on div "Request to get contact info Request for contact information for [STREET_ADDRESS…" at bounding box center [495, 223] width 244 height 93
click at [504, 248] on button "Request Borrower Info" at bounding box center [495, 243] width 104 height 24
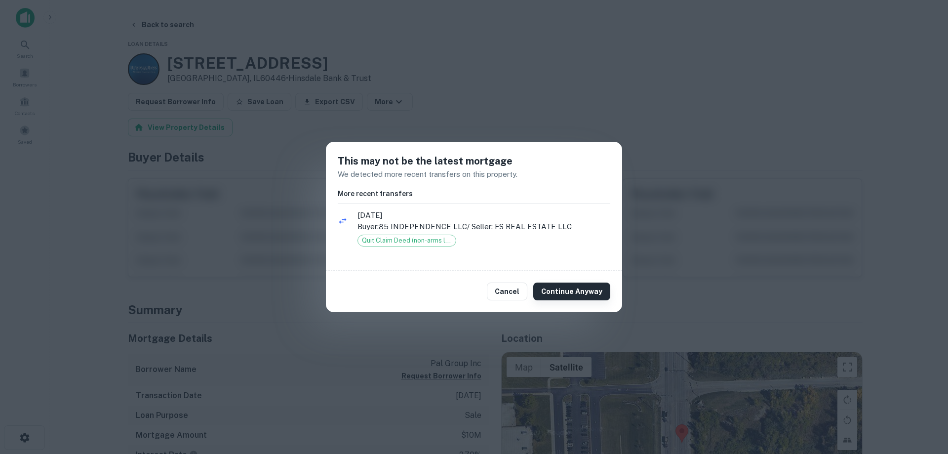
click at [561, 287] on button "Continue Anyway" at bounding box center [571, 291] width 77 height 18
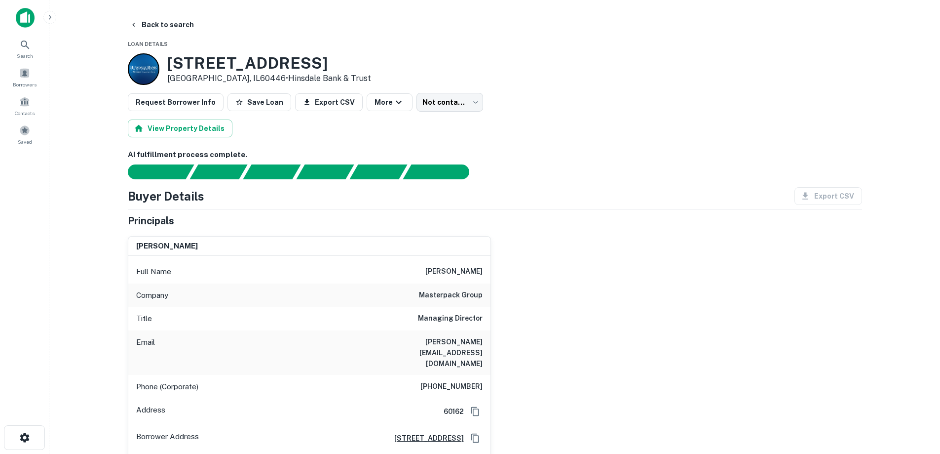
click at [462, 381] on h6 "[PHONE_NUMBER]" at bounding box center [452, 387] width 62 height 12
click at [461, 381] on h6 "[PHONE_NUMBER]" at bounding box center [452, 387] width 62 height 12
copy h6 "[PHONE_NUMBER]"
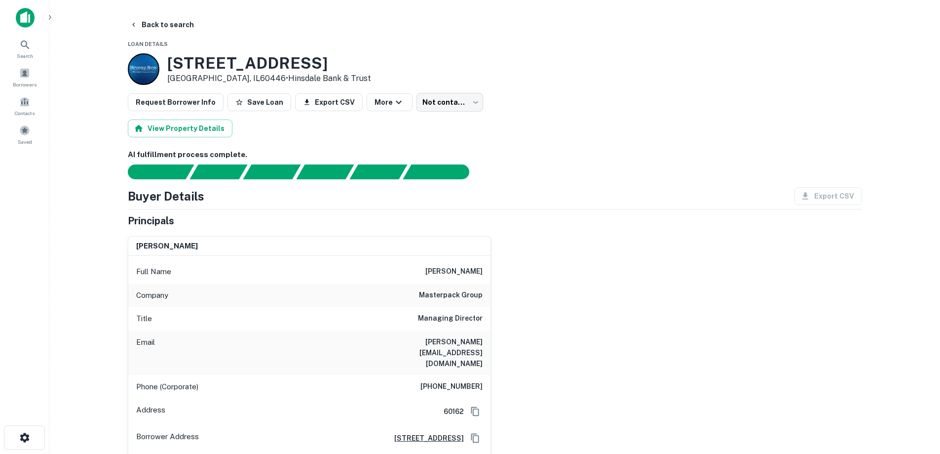
click at [436, 341] on h6 "[PERSON_NAME][EMAIL_ADDRESS][DOMAIN_NAME]" at bounding box center [423, 352] width 118 height 33
click at [436, 293] on h6 "masterpack group" at bounding box center [451, 295] width 64 height 12
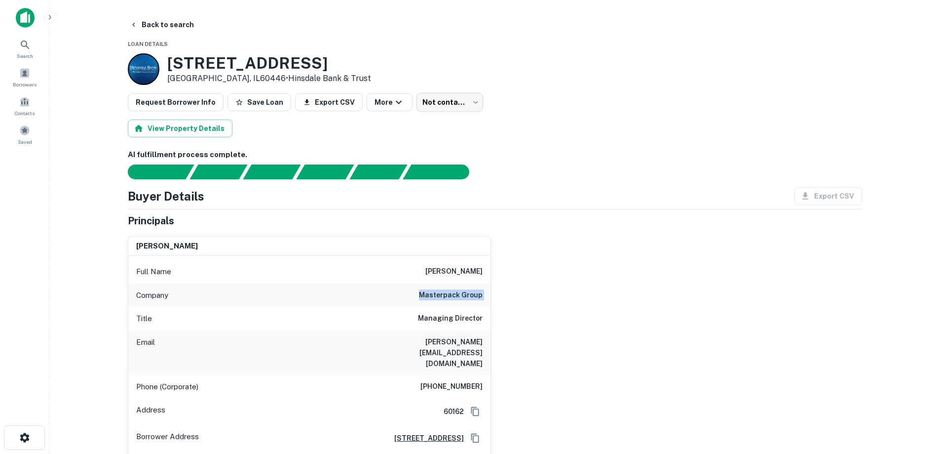
click at [436, 293] on h6 "masterpack group" at bounding box center [451, 295] width 64 height 12
copy h6 "masterpack group"
click at [163, 20] on button "Back to search" at bounding box center [162, 25] width 72 height 18
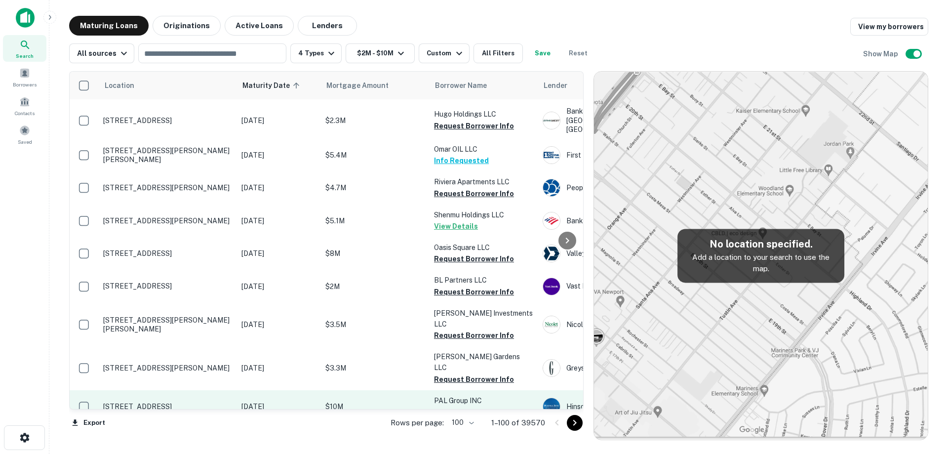
scroll to position [1979, 0]
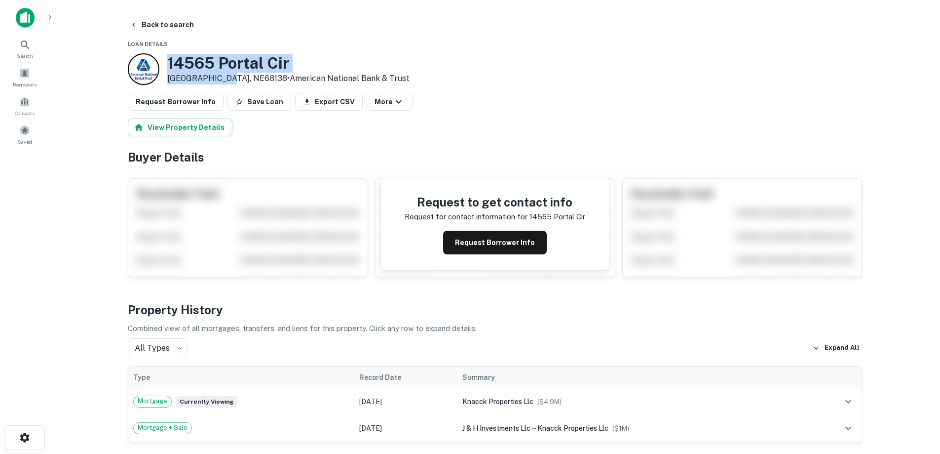
drag, startPoint x: 169, startPoint y: 60, endPoint x: 229, endPoint y: 80, distance: 62.6
click at [229, 80] on div "[STREET_ADDRESS] • American National Bank & Trust" at bounding box center [288, 69] width 242 height 31
click at [477, 233] on button "Request Borrower Info" at bounding box center [495, 243] width 104 height 24
click at [219, 59] on h3 "14565 Portal Cir" at bounding box center [288, 63] width 242 height 19
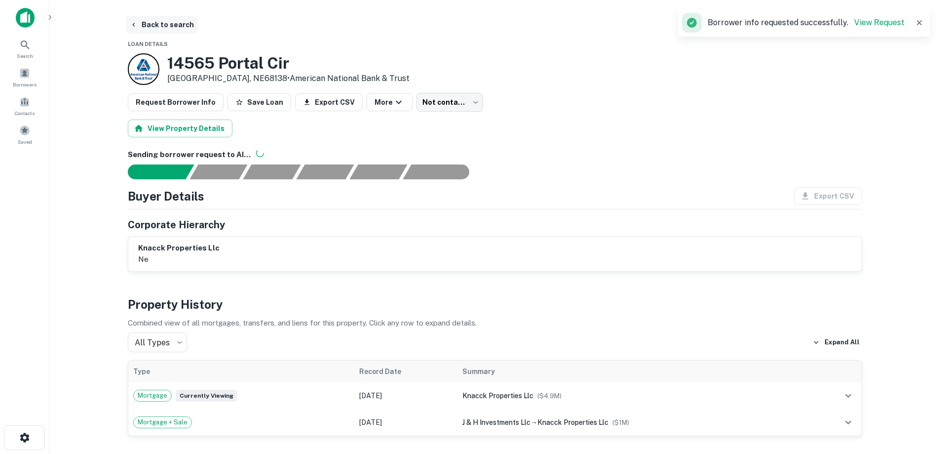
click at [182, 29] on button "Back to search" at bounding box center [162, 25] width 72 height 18
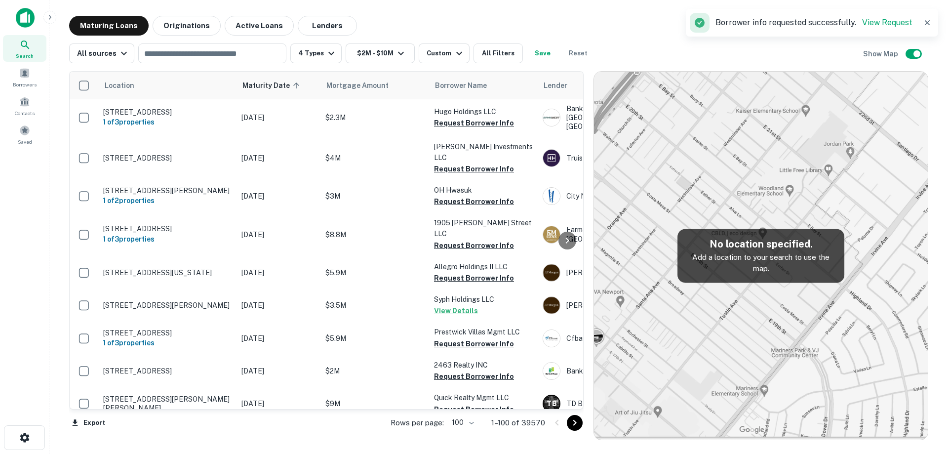
scroll to position [1979, 0]
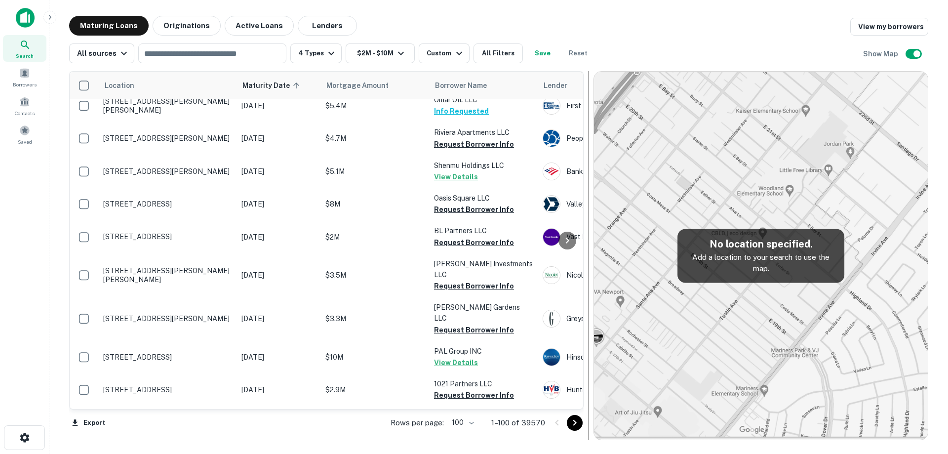
drag, startPoint x: 587, startPoint y: 110, endPoint x: 587, endPoint y: 128, distance: 18.3
click at [587, 128] on div at bounding box center [588, 255] width 10 height 369
